Goal: Find specific page/section: Find specific page/section

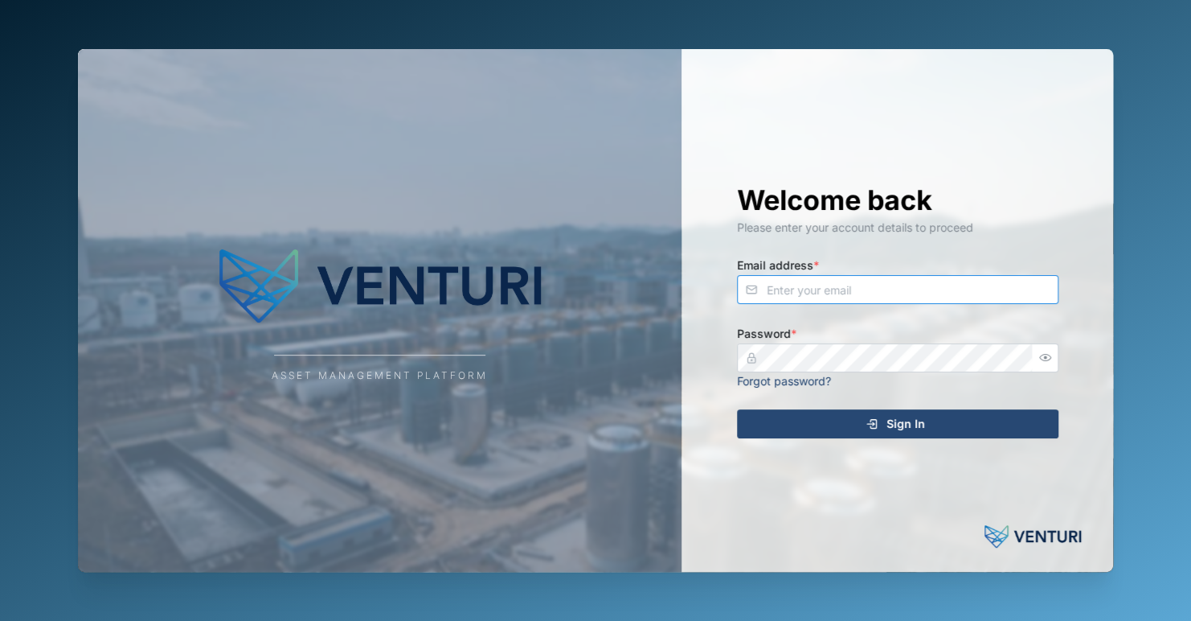
type input "[EMAIL_ADDRESS][DOMAIN_NAME]"
click at [895, 419] on span "Sign In" at bounding box center [906, 423] width 39 height 27
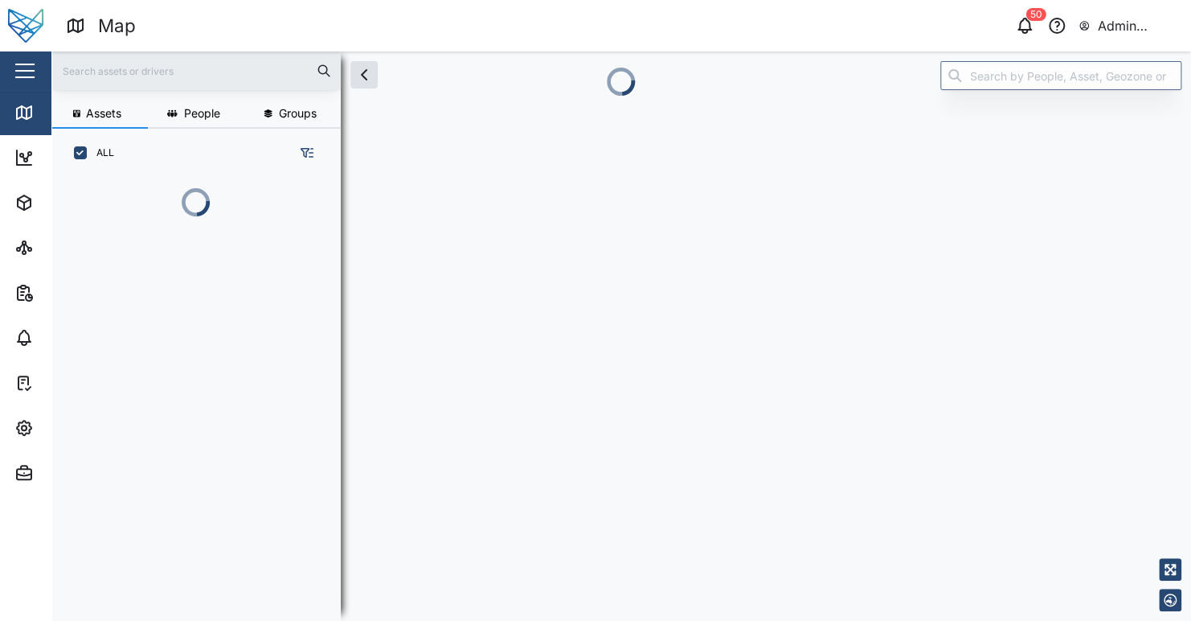
scroll to position [423, 251]
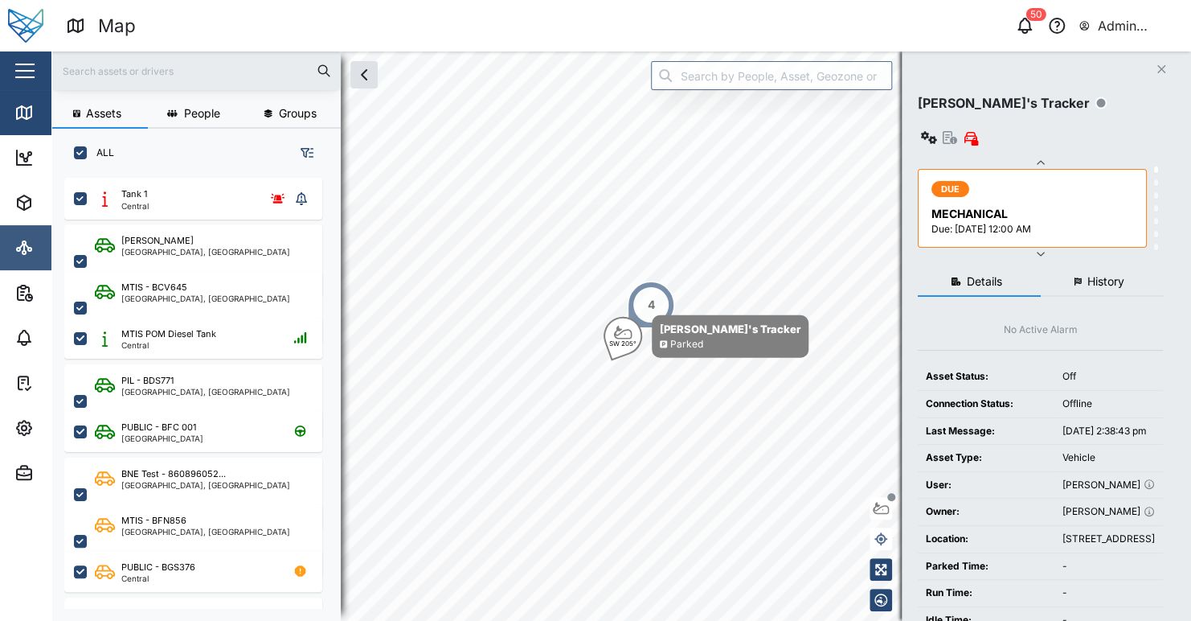
click at [23, 251] on icon at bounding box center [24, 252] width 3 height 3
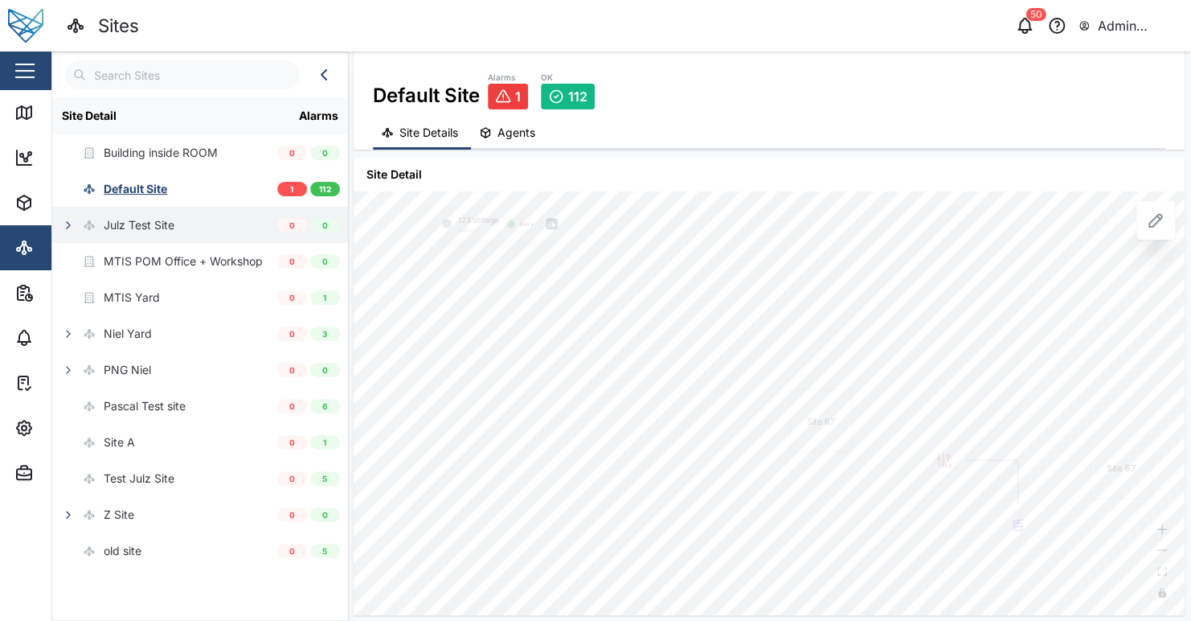
click at [146, 223] on div "Julz Test Site" at bounding box center [139, 225] width 71 height 18
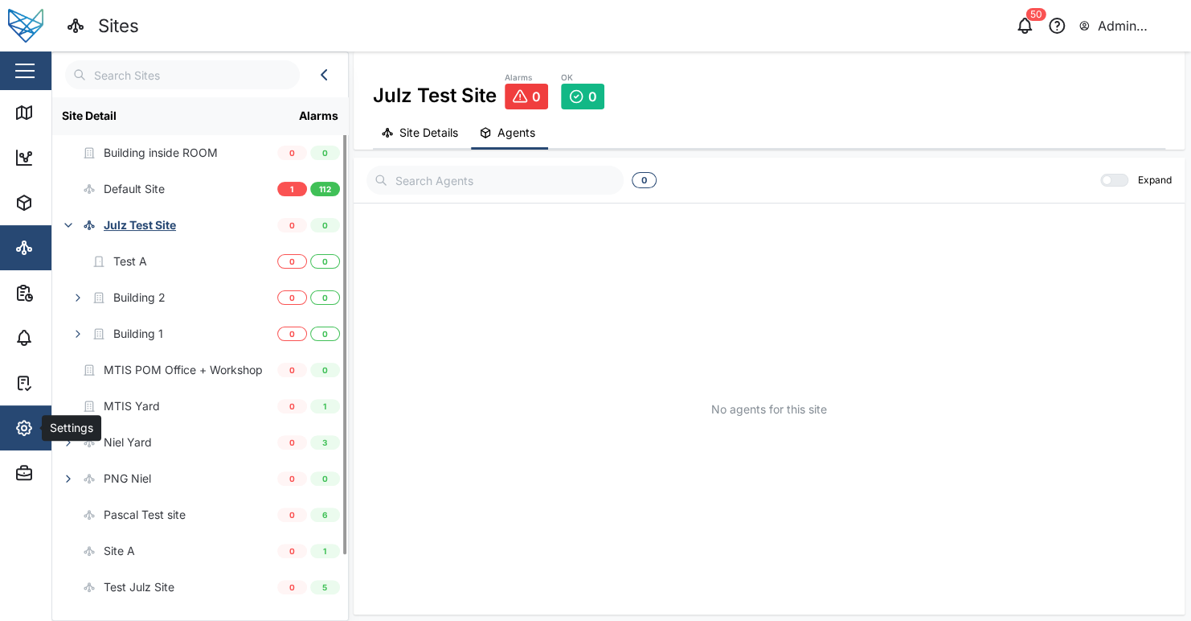
click at [33, 434] on icon "button" at bounding box center [23, 427] width 19 height 19
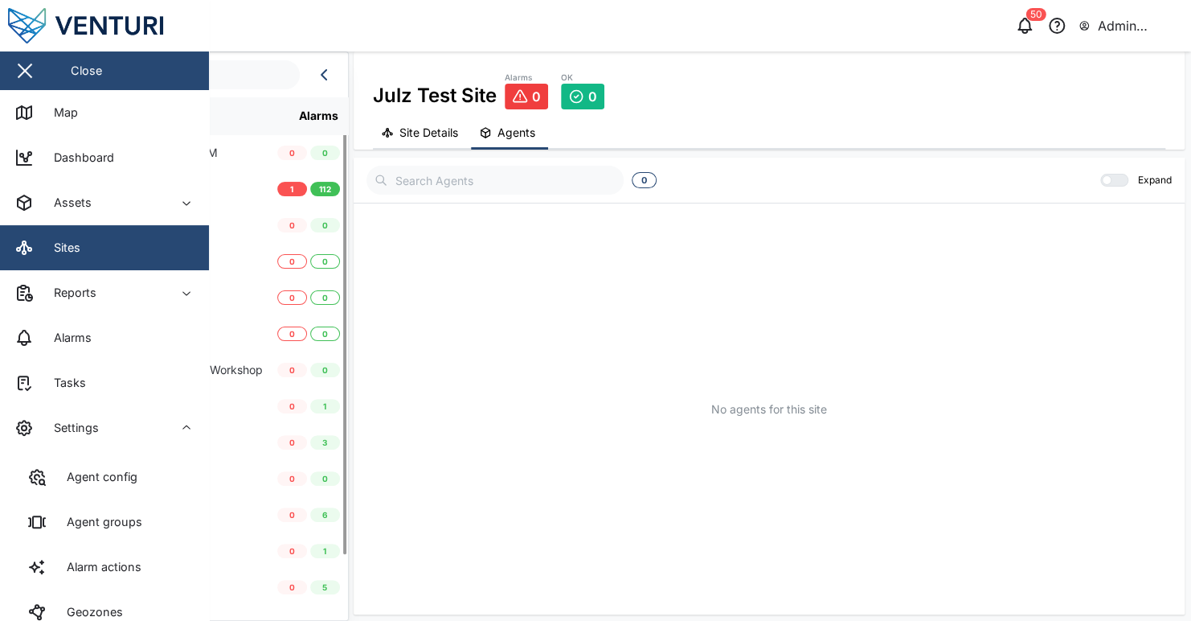
scroll to position [251, 0]
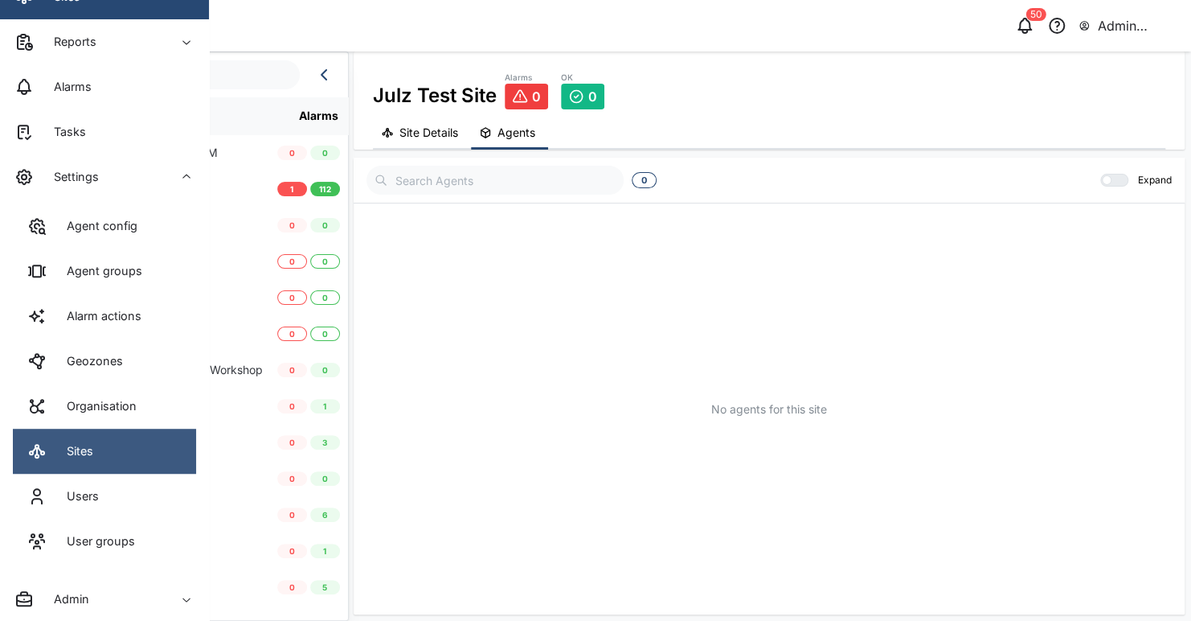
click at [115, 444] on link "Sites" at bounding box center [104, 450] width 183 height 45
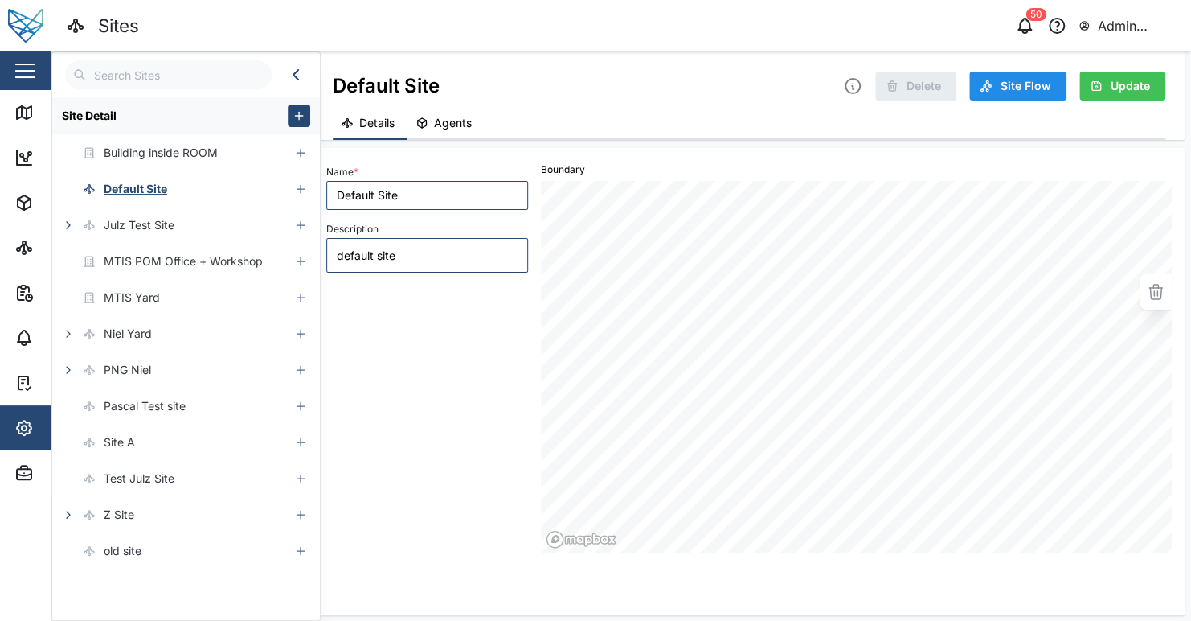
click at [441, 377] on div "Name * Default Site Description default site" at bounding box center [427, 356] width 215 height 405
type textarea "x"
